Goal: Information Seeking & Learning: Learn about a topic

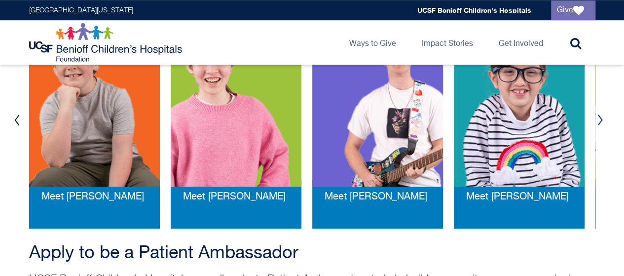
scroll to position [268, 0]
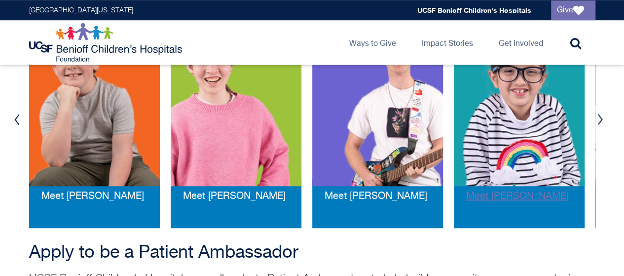
click at [493, 200] on span "Meet Penny" at bounding box center [517, 196] width 103 height 10
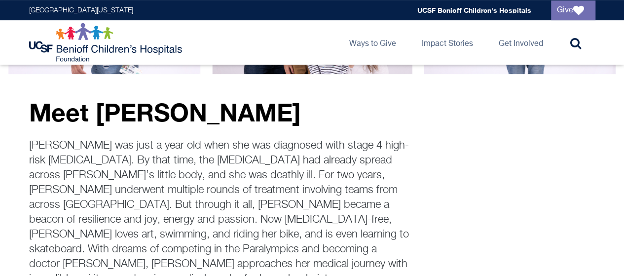
scroll to position [168, 0]
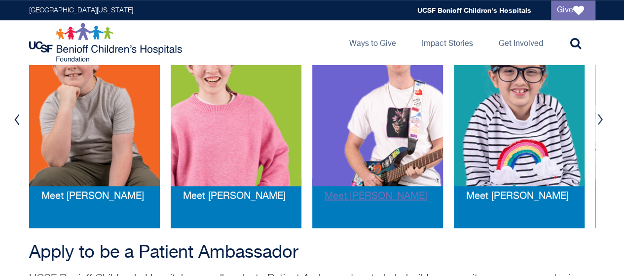
click at [373, 196] on span "Meet [PERSON_NAME]" at bounding box center [376, 196] width 103 height 10
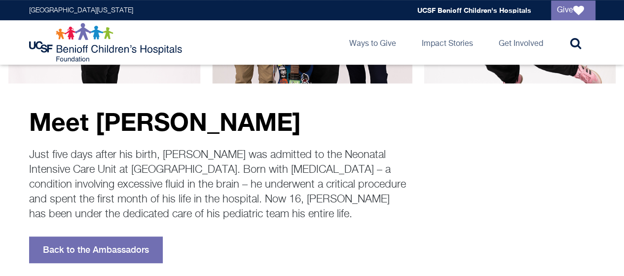
scroll to position [159, 0]
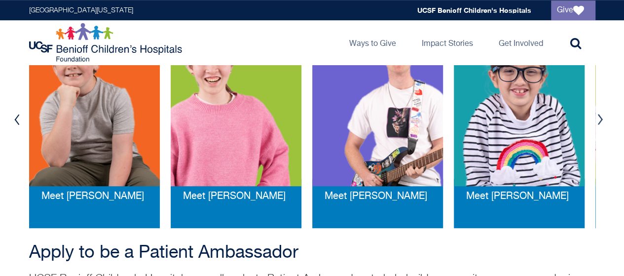
click at [215, 189] on div "Meet [PERSON_NAME]" at bounding box center [236, 203] width 131 height 49
click at [218, 203] on div "Meet [PERSON_NAME]" at bounding box center [236, 203] width 131 height 49
click at [219, 199] on span "Meet [PERSON_NAME]" at bounding box center [234, 196] width 103 height 10
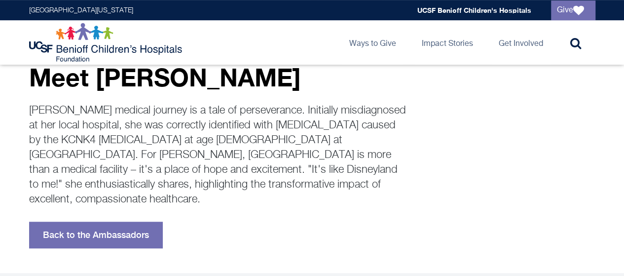
scroll to position [204, 0]
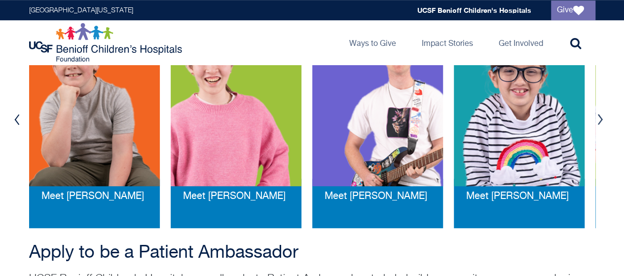
click at [600, 120] on button "Next" at bounding box center [600, 120] width 15 height 30
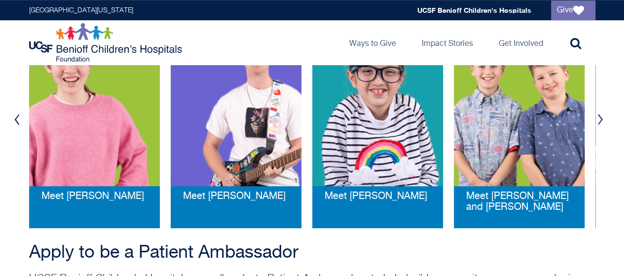
click at [600, 120] on button "Next" at bounding box center [600, 120] width 15 height 30
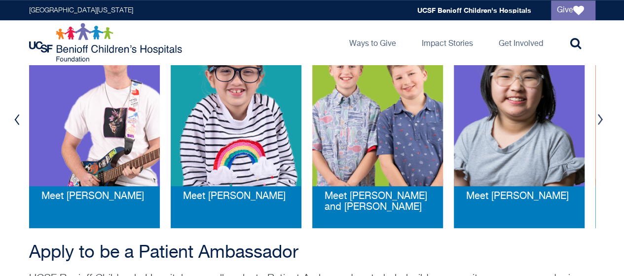
click at [602, 123] on button "Next" at bounding box center [600, 120] width 15 height 30
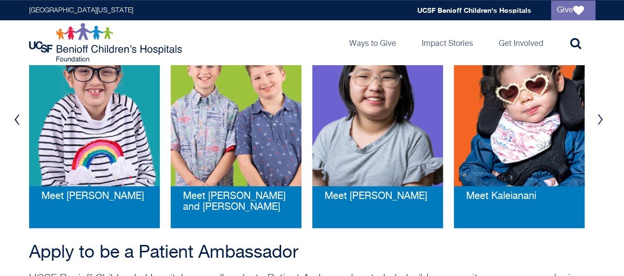
click at [602, 122] on button "Next" at bounding box center [600, 120] width 15 height 30
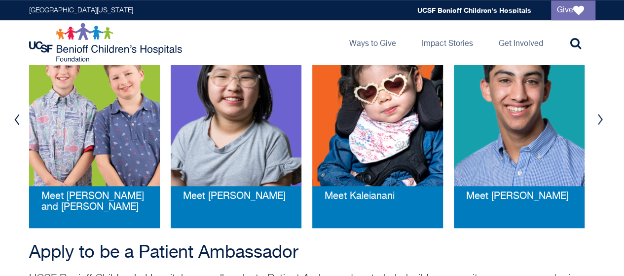
click at [602, 122] on button "Next" at bounding box center [600, 120] width 15 height 30
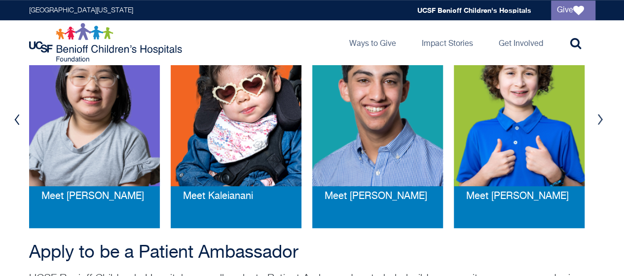
click at [602, 122] on button "Next" at bounding box center [600, 120] width 15 height 30
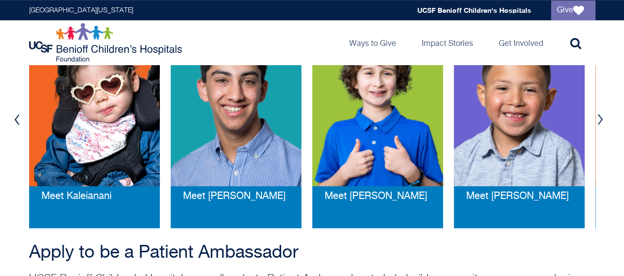
click at [20, 116] on button "Previous" at bounding box center [17, 120] width 15 height 30
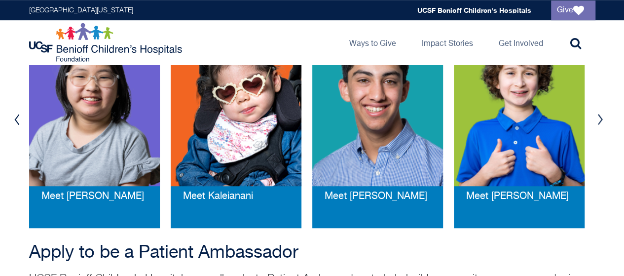
click at [20, 116] on button "Previous" at bounding box center [17, 120] width 15 height 30
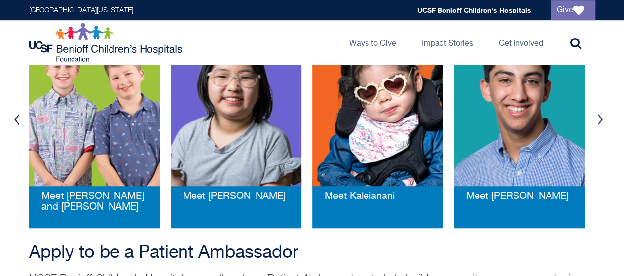
click at [20, 116] on button "Previous" at bounding box center [17, 120] width 15 height 30
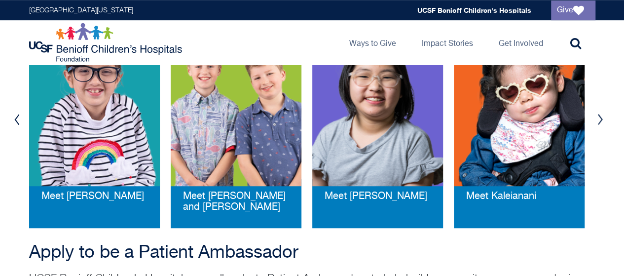
click at [20, 116] on button "Previous" at bounding box center [17, 120] width 15 height 30
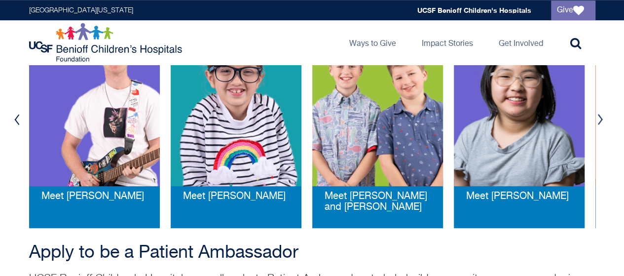
click at [20, 116] on button "Previous" at bounding box center [17, 120] width 15 height 30
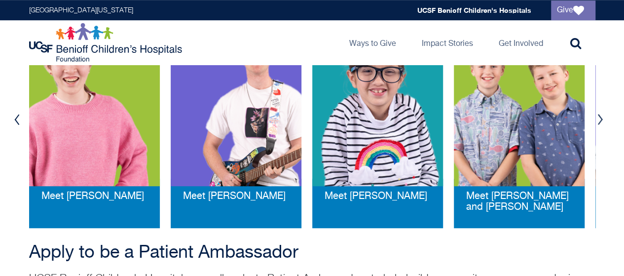
click at [20, 116] on button "Previous" at bounding box center [17, 120] width 15 height 30
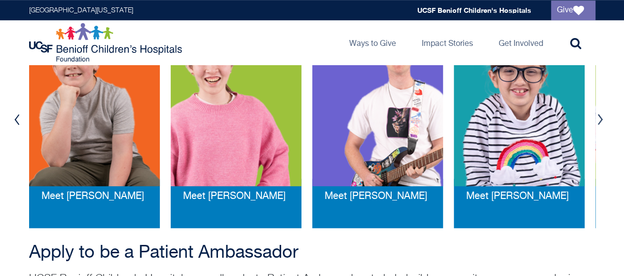
click at [20, 116] on button "Previous" at bounding box center [17, 120] width 15 height 30
click at [21, 117] on button "Previous" at bounding box center [17, 120] width 15 height 30
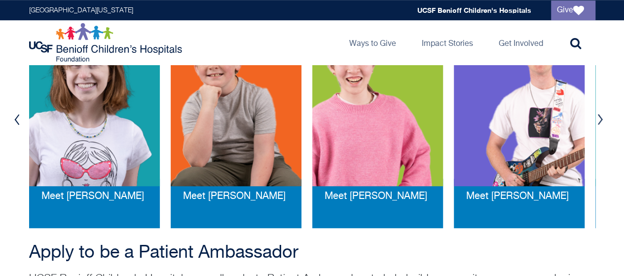
click at [21, 117] on button "Previous" at bounding box center [17, 120] width 15 height 30
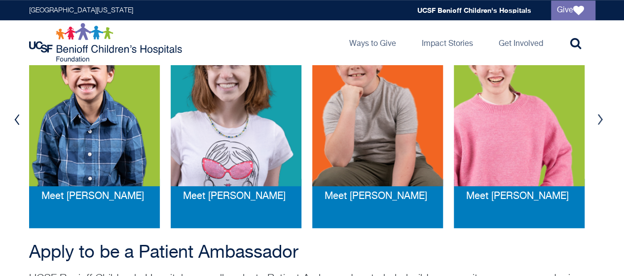
click at [21, 117] on button "Previous" at bounding box center [17, 120] width 15 height 30
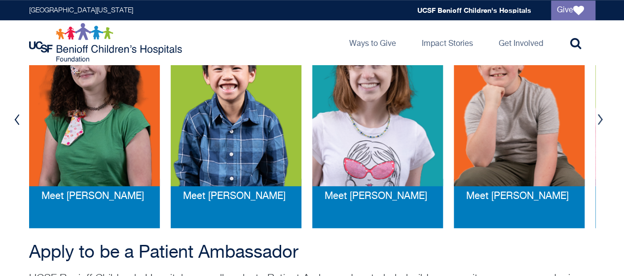
click at [21, 117] on button "Previous" at bounding box center [17, 120] width 15 height 30
click at [22, 118] on button "Previous" at bounding box center [17, 120] width 15 height 30
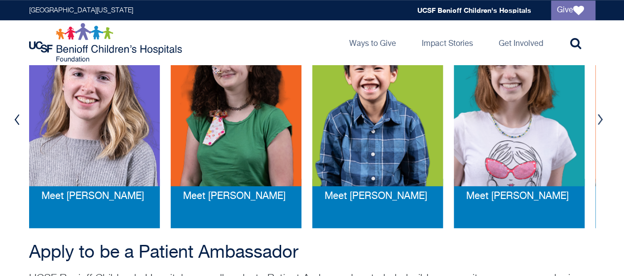
click at [23, 119] on button "Previous" at bounding box center [17, 120] width 15 height 30
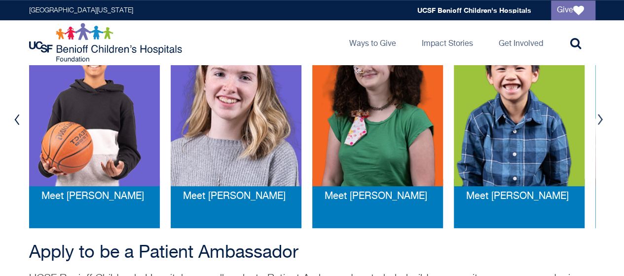
click at [23, 120] on button "Previous" at bounding box center [17, 120] width 15 height 30
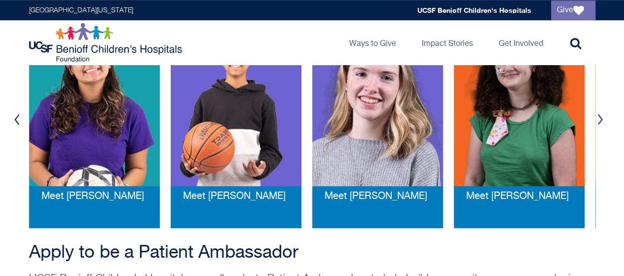
click at [23, 120] on button "Previous" at bounding box center [17, 120] width 15 height 30
click at [197, 198] on span "Meet [PERSON_NAME]" at bounding box center [234, 196] width 103 height 10
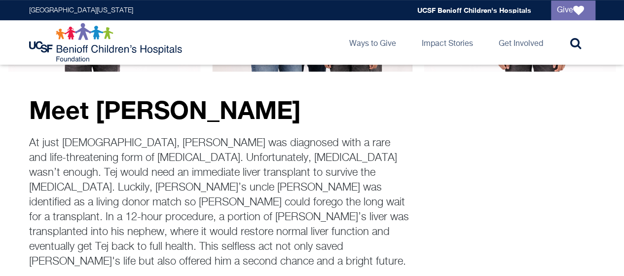
scroll to position [171, 0]
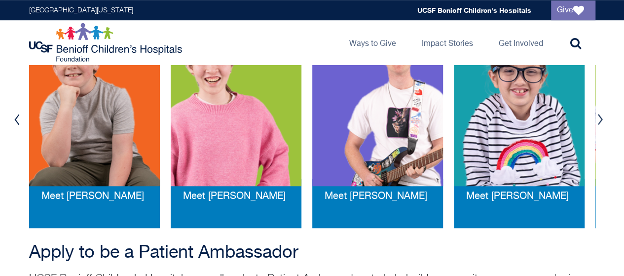
click at [600, 116] on button "Next" at bounding box center [600, 120] width 15 height 30
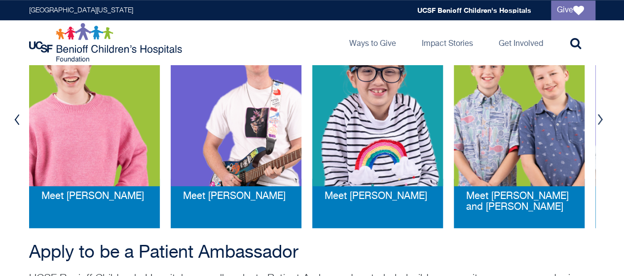
click at [600, 116] on button "Next" at bounding box center [600, 120] width 15 height 30
drag, startPoint x: 27, startPoint y: 114, endPoint x: 21, endPoint y: 116, distance: 6.1
click at [24, 115] on div "Previous Meet [PERSON_NAME] Meet [PERSON_NAME] Meet [PERSON_NAME] Meet [PERSON_…" at bounding box center [312, 119] width 584 height 217
click at [16, 116] on button "Previous" at bounding box center [17, 120] width 15 height 30
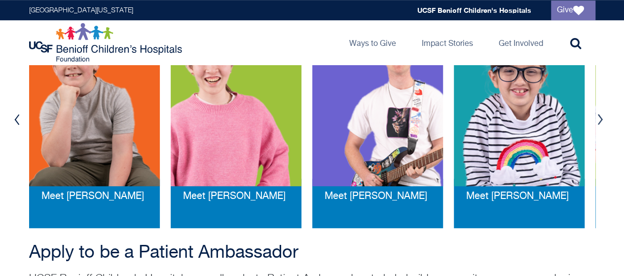
click at [53, 159] on img at bounding box center [94, 106] width 131 height 160
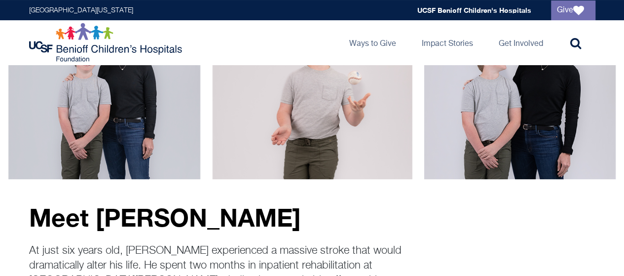
scroll to position [99, 0]
